Goal: Information Seeking & Learning: Learn about a topic

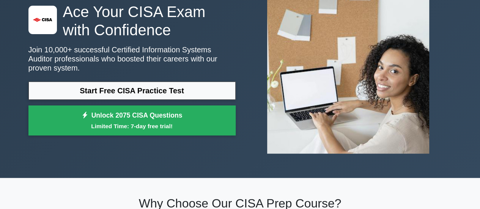
scroll to position [58, 0]
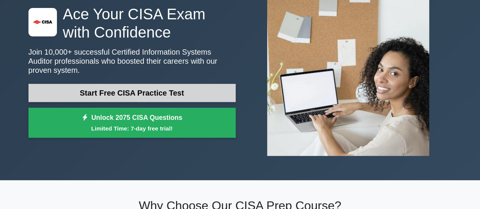
click at [156, 84] on link "Start Free CISA Practice Test" at bounding box center [131, 93] width 207 height 18
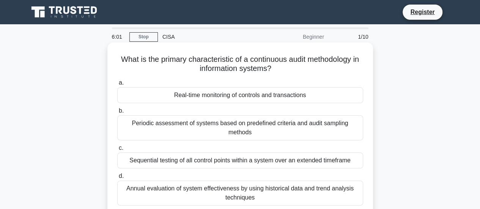
click at [227, 122] on div "Periodic assessment of systems based on predefined criteria and audit sampling …" at bounding box center [240, 127] width 246 height 25
click at [117, 113] on input "b. Periodic assessment of systems based on predefined criteria and audit sampli…" at bounding box center [117, 110] width 0 height 5
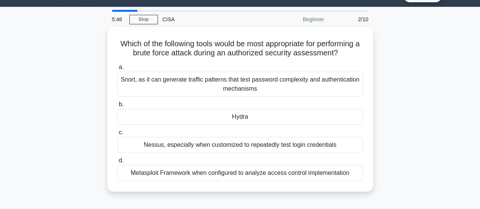
scroll to position [22, 0]
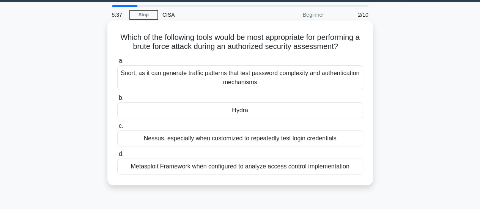
click at [220, 164] on div "Metasploit Framework when configured to analyze access control implementation" at bounding box center [240, 166] width 246 height 16
click at [117, 157] on input "d. Metasploit Framework when configured to analyze access control implementation" at bounding box center [117, 154] width 0 height 5
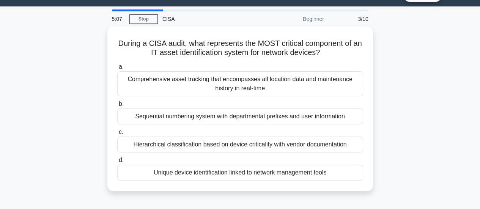
scroll to position [17, 0]
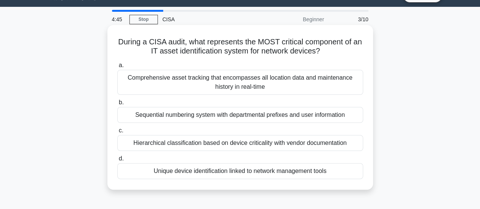
click at [192, 89] on div "Comprehensive asset tracking that encompasses all location data and maintenance…" at bounding box center [240, 82] width 246 height 25
click at [117, 68] on input "a. Comprehensive asset tracking that encompasses all location data and maintena…" at bounding box center [117, 65] width 0 height 5
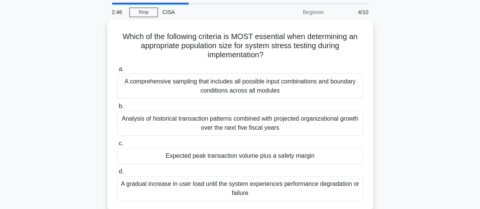
scroll to position [27, 0]
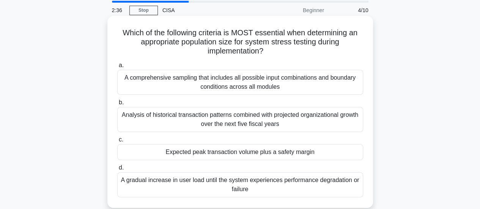
click at [210, 85] on div "A comprehensive sampling that includes all possible input combinations and boun…" at bounding box center [240, 82] width 246 height 25
click at [117, 68] on input "a. A comprehensive sampling that includes all possible input combinations and b…" at bounding box center [117, 65] width 0 height 5
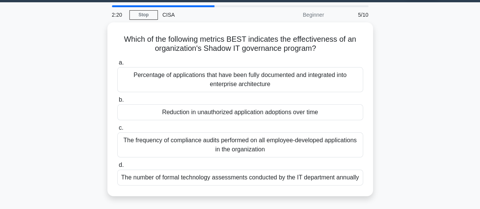
scroll to position [3, 0]
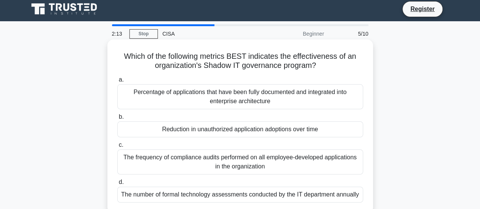
click at [227, 113] on label "b. Reduction in unauthorized application adoptions over time" at bounding box center [240, 124] width 246 height 25
click at [117, 114] on input "b. Reduction in unauthorized application adoptions over time" at bounding box center [117, 116] width 0 height 5
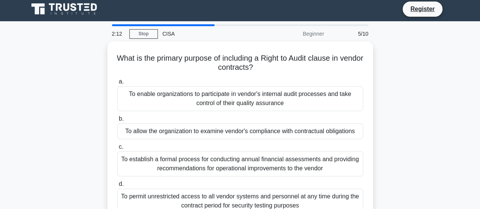
scroll to position [0, 0]
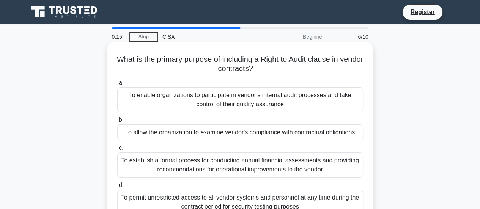
click at [228, 135] on div "To allow the organization to examine vendor's compliance with contractual oblig…" at bounding box center [240, 132] width 246 height 16
click at [117, 122] on input "b. To allow the organization to examine vendor's compliance with contractual ob…" at bounding box center [117, 120] width 0 height 5
